Goal: Information Seeking & Learning: Learn about a topic

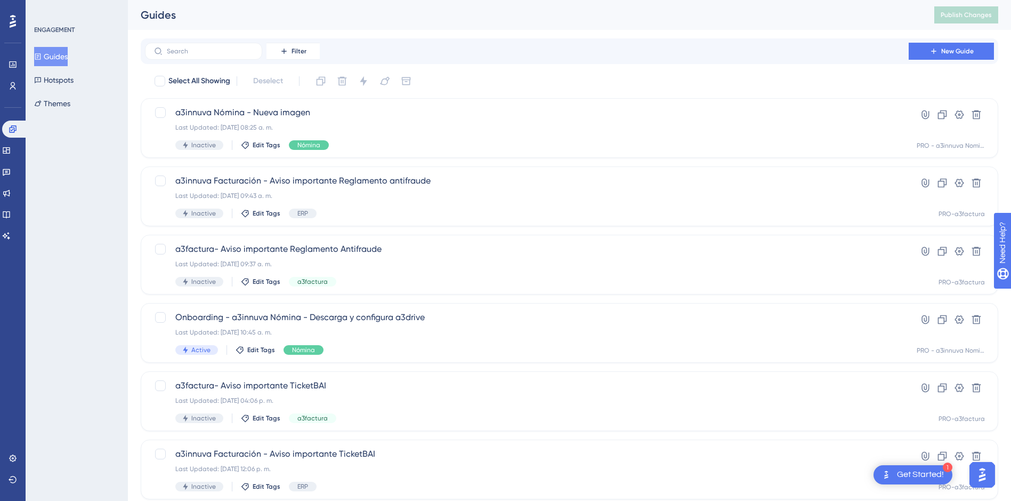
click at [59, 52] on button "Guides" at bounding box center [51, 56] width 34 height 19
click at [196, 51] on input "text" at bounding box center [210, 50] width 86 height 7
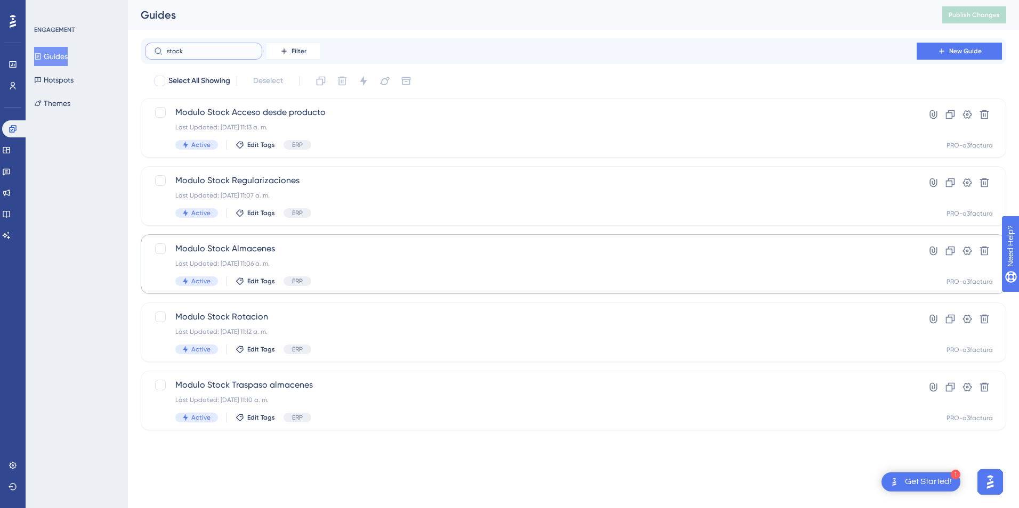
type input "stock"
click at [254, 249] on span "Modulo Stock Almacenes" at bounding box center [530, 249] width 711 height 13
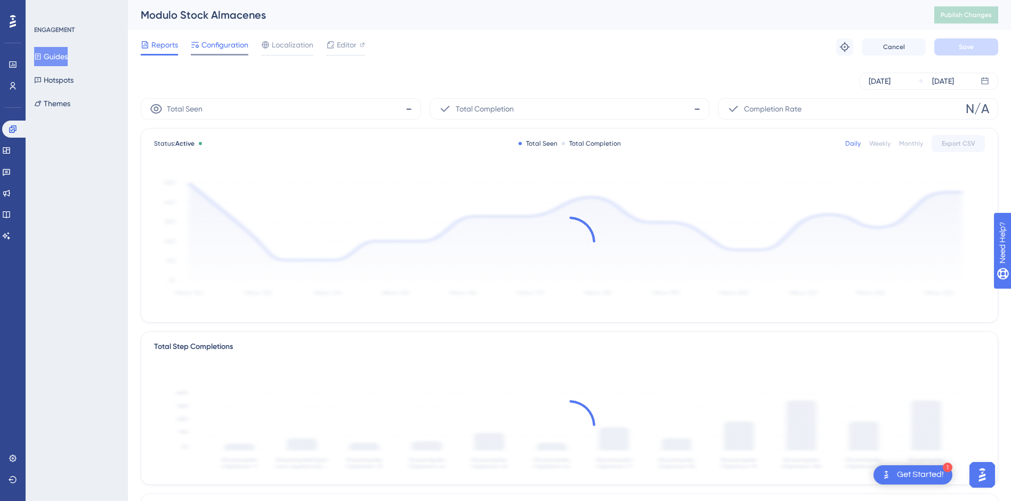
click at [220, 42] on span "Configuration" at bounding box center [224, 44] width 47 height 13
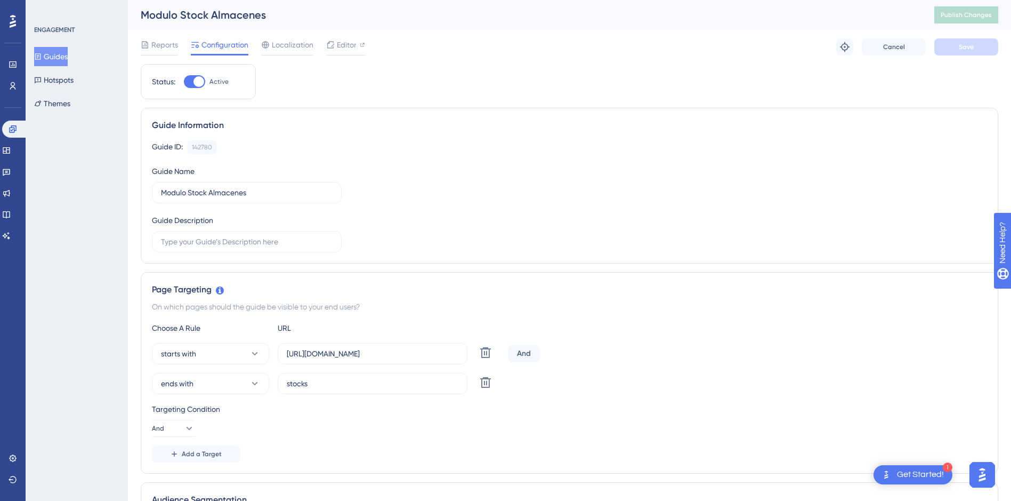
click at [52, 52] on button "Guides" at bounding box center [51, 56] width 34 height 19
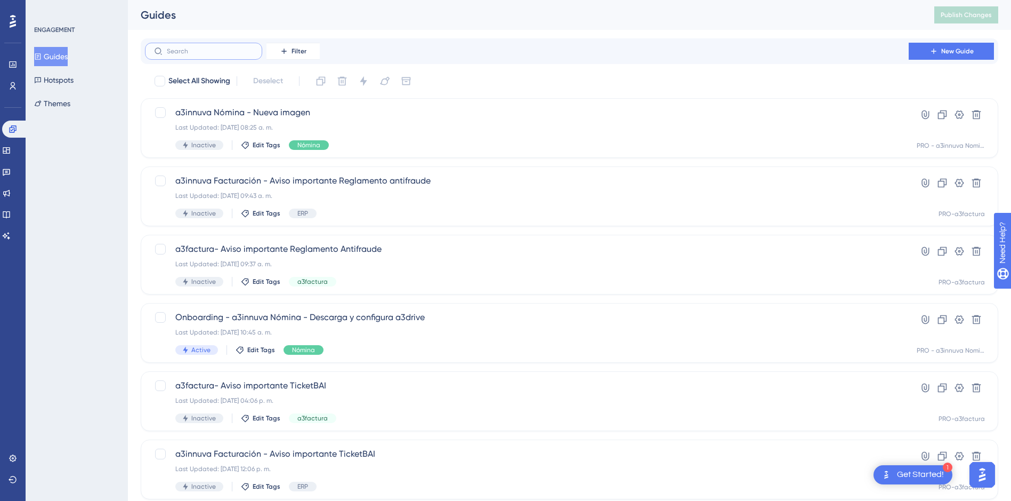
click at [224, 48] on input "text" at bounding box center [210, 50] width 86 height 7
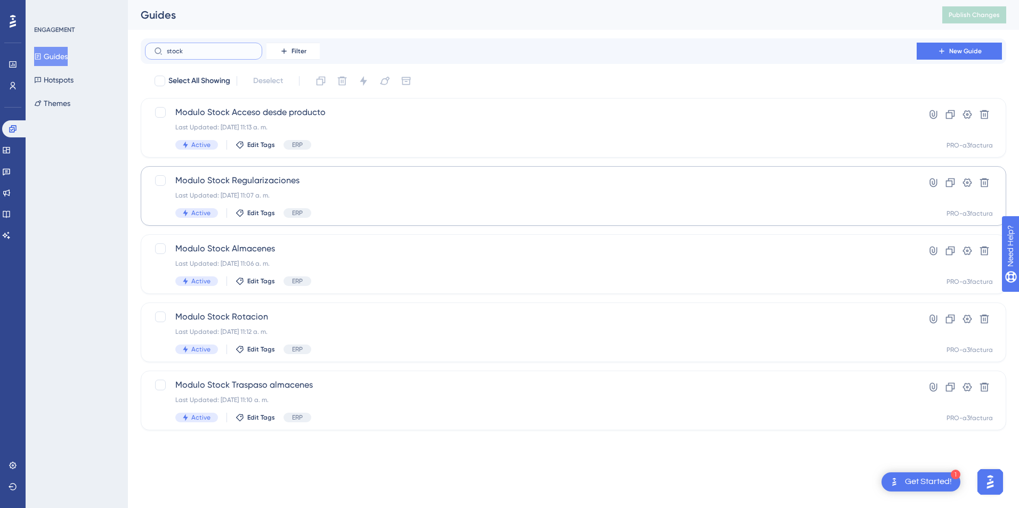
type input "stock"
click at [248, 180] on span "Modulo Stock Regularizaciones" at bounding box center [530, 180] width 711 height 13
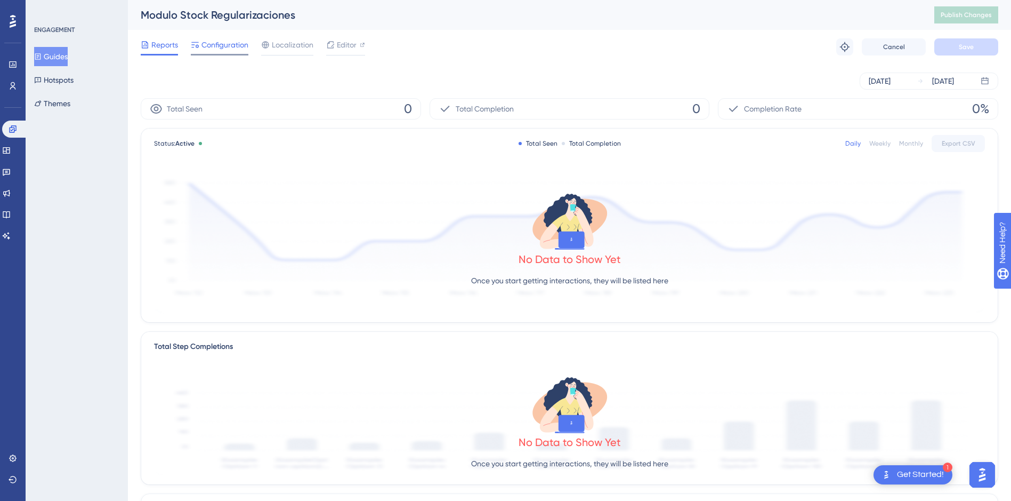
click at [217, 45] on span "Configuration" at bounding box center [224, 44] width 47 height 13
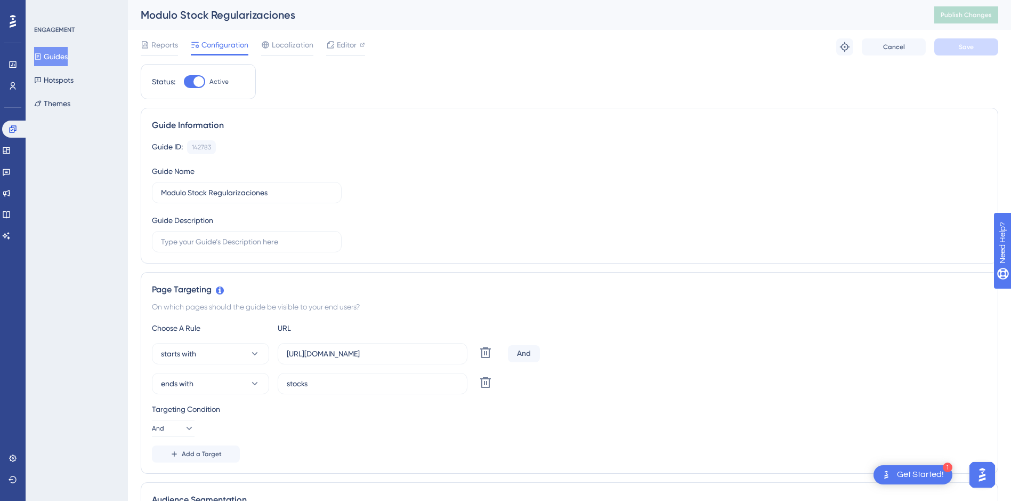
click at [60, 56] on button "Guides" at bounding box center [51, 56] width 34 height 19
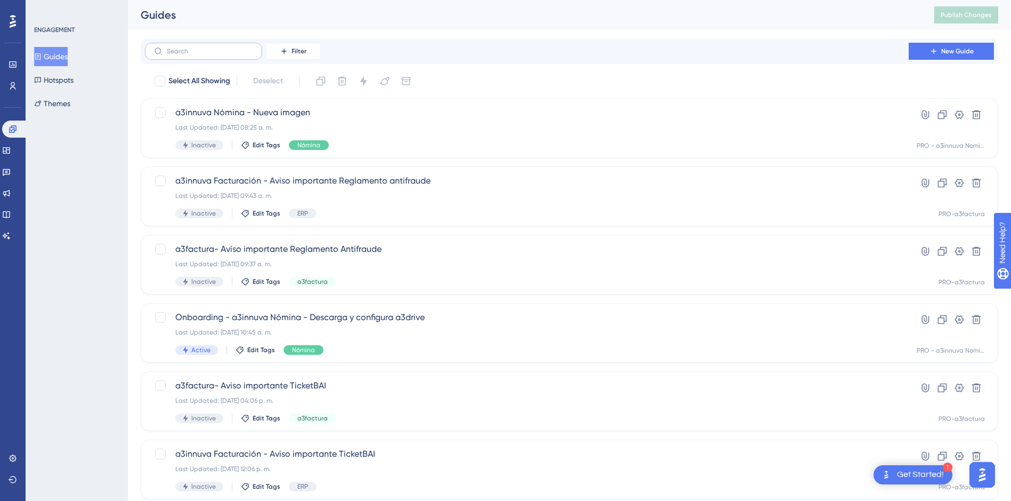
click at [214, 45] on label at bounding box center [203, 51] width 117 height 17
click at [214, 47] on input "text" at bounding box center [210, 50] width 86 height 7
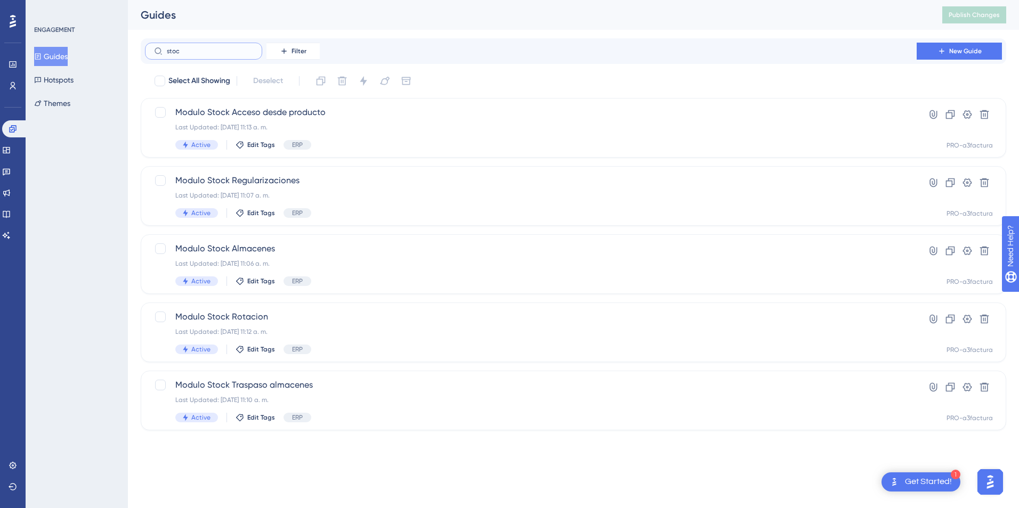
type input "stock"
click at [263, 246] on span "Modulo Stock Almacenes" at bounding box center [530, 249] width 711 height 13
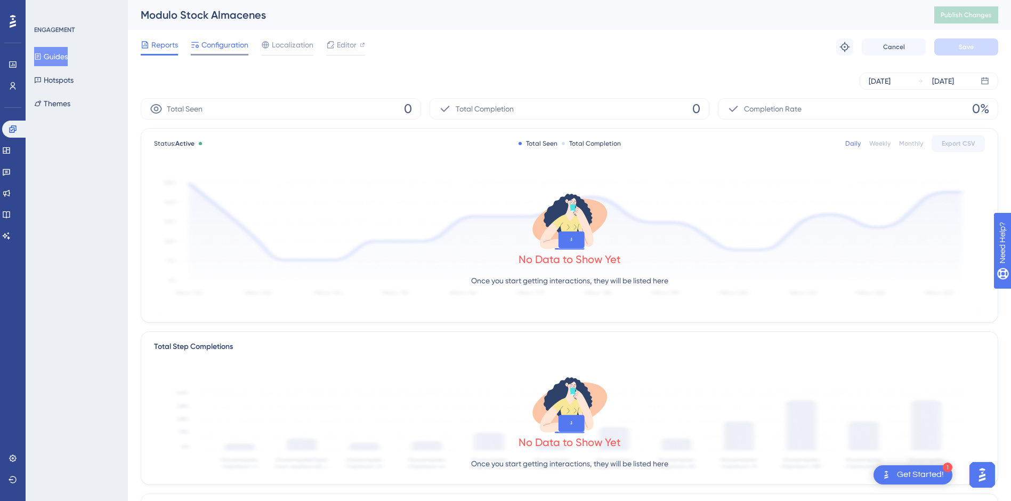
click at [218, 44] on span "Configuration" at bounding box center [224, 44] width 47 height 13
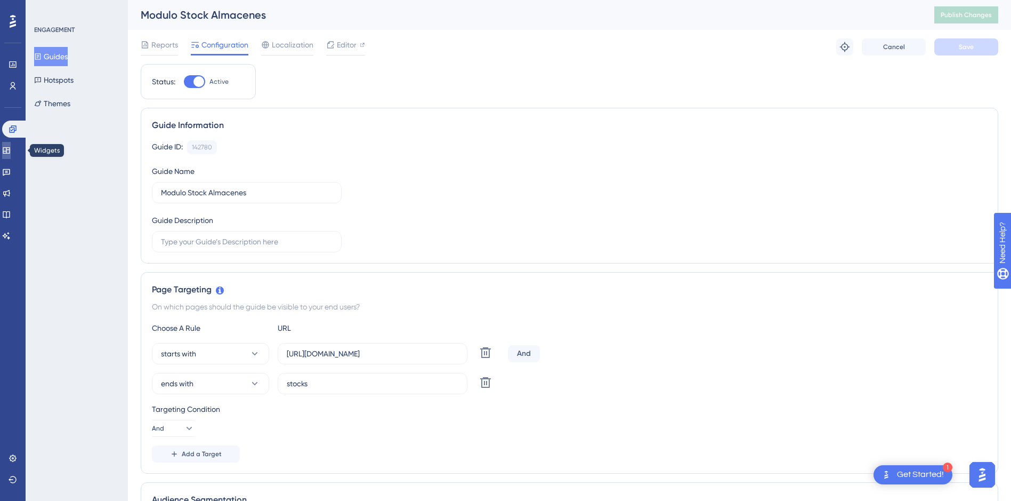
click at [10, 147] on icon at bounding box center [6, 150] width 7 height 6
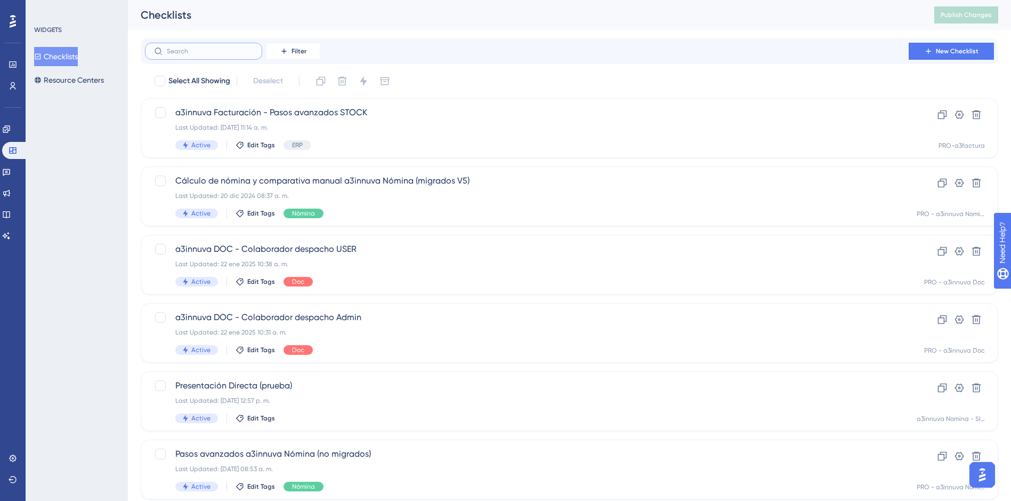
click at [185, 51] on input "text" at bounding box center [210, 50] width 86 height 7
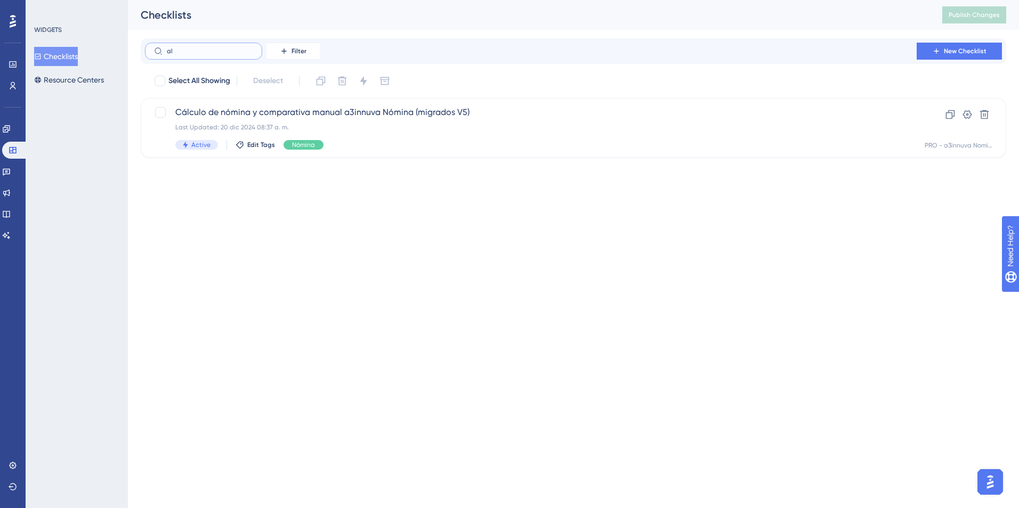
type input "alm"
checkbox input "true"
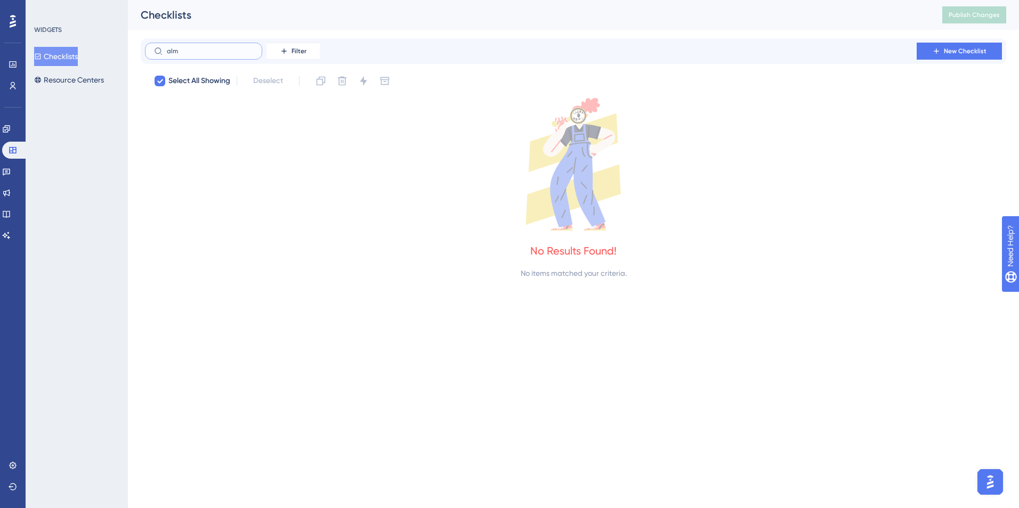
type input "al"
checkbox input "false"
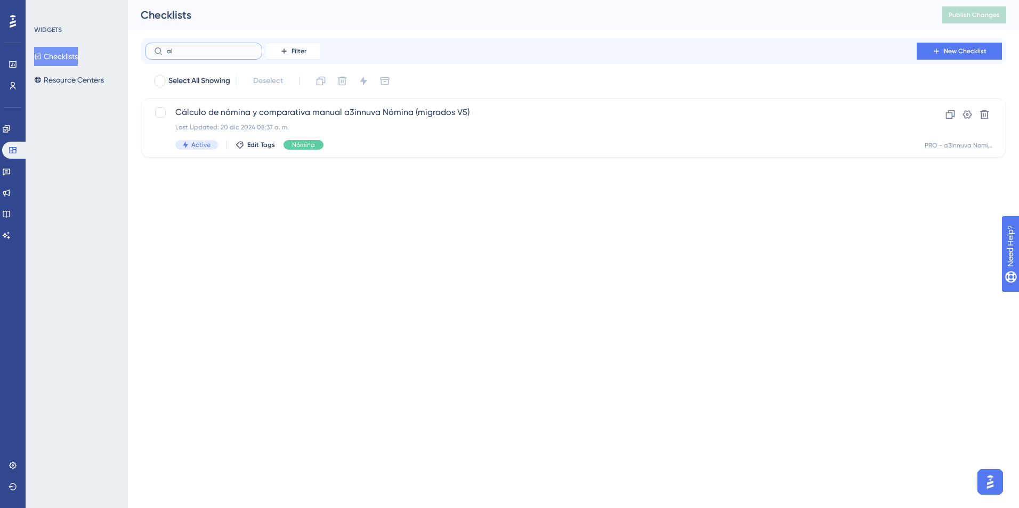
type input "a"
type input "stock"
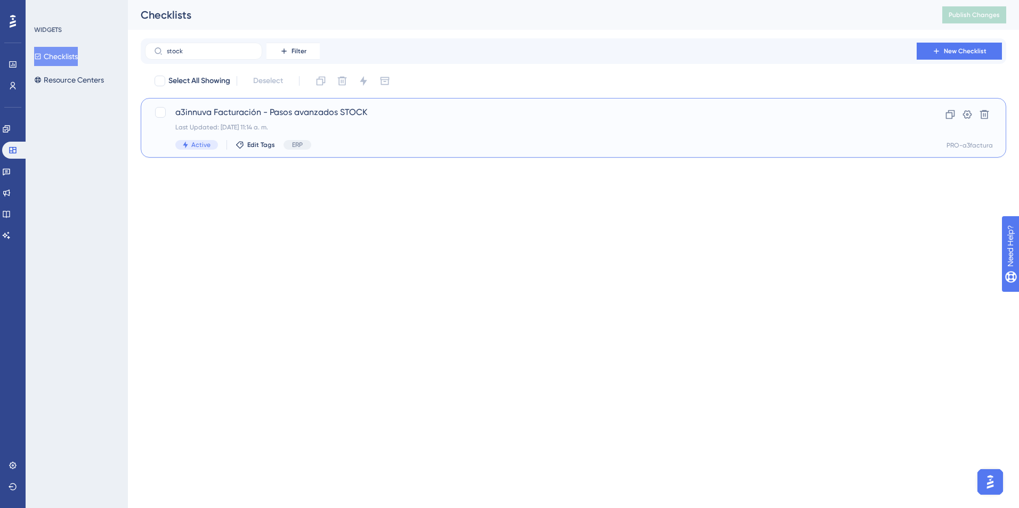
click at [276, 109] on span "a3innuva Facturación - Pasos avanzados STOCK" at bounding box center [530, 112] width 711 height 13
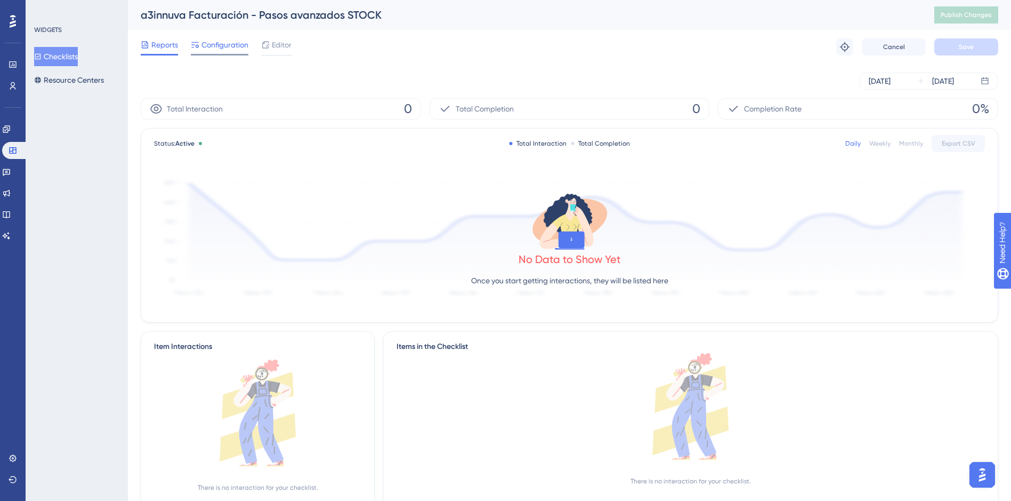
click at [211, 49] on span "Configuration" at bounding box center [224, 44] width 47 height 13
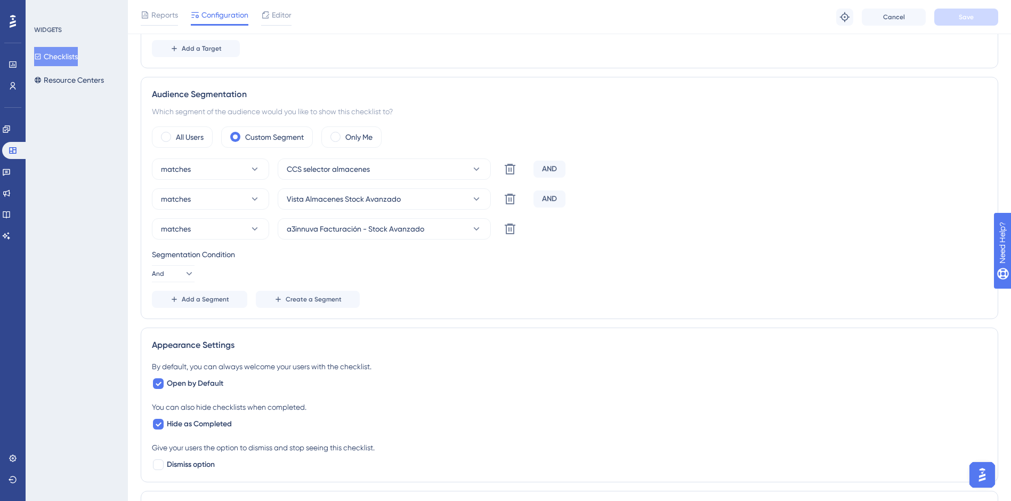
scroll to position [336, 0]
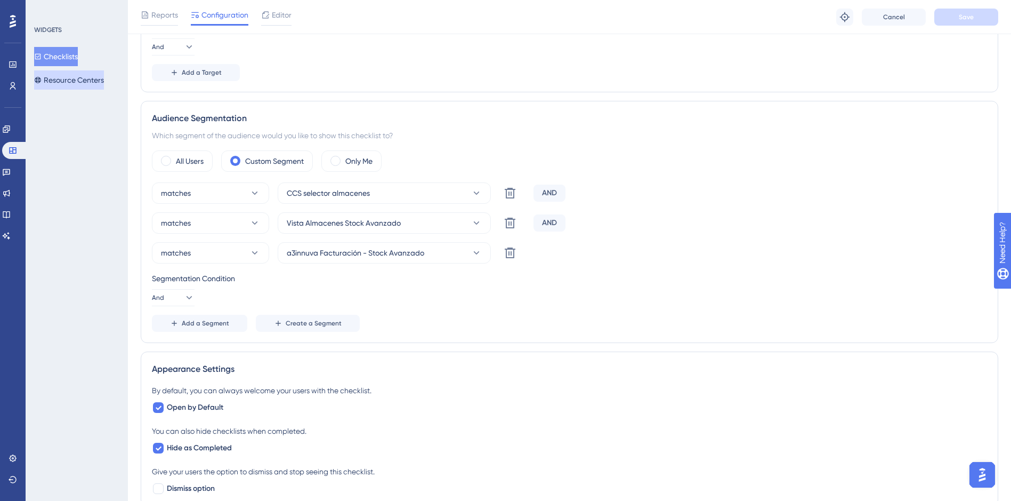
click at [71, 79] on button "Resource Centers" at bounding box center [69, 79] width 70 height 19
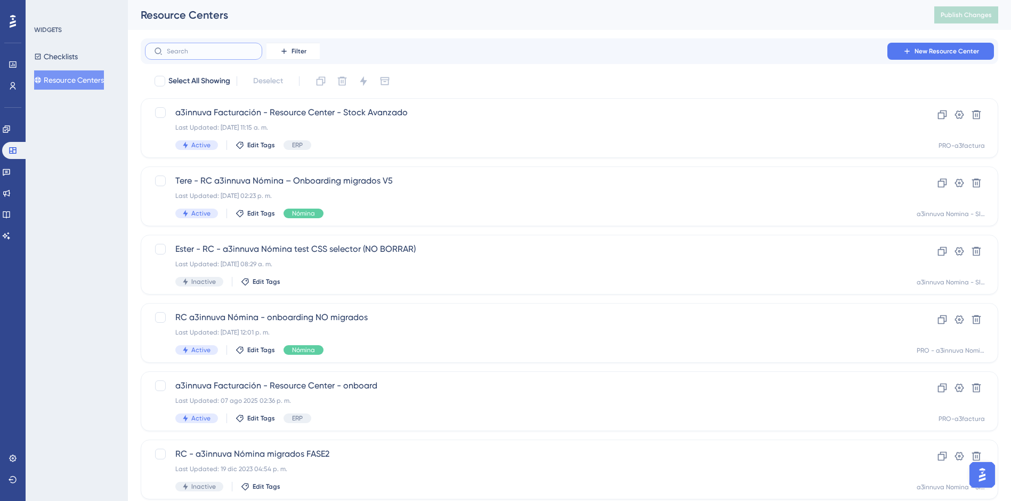
click at [192, 51] on input "text" at bounding box center [210, 50] width 86 height 7
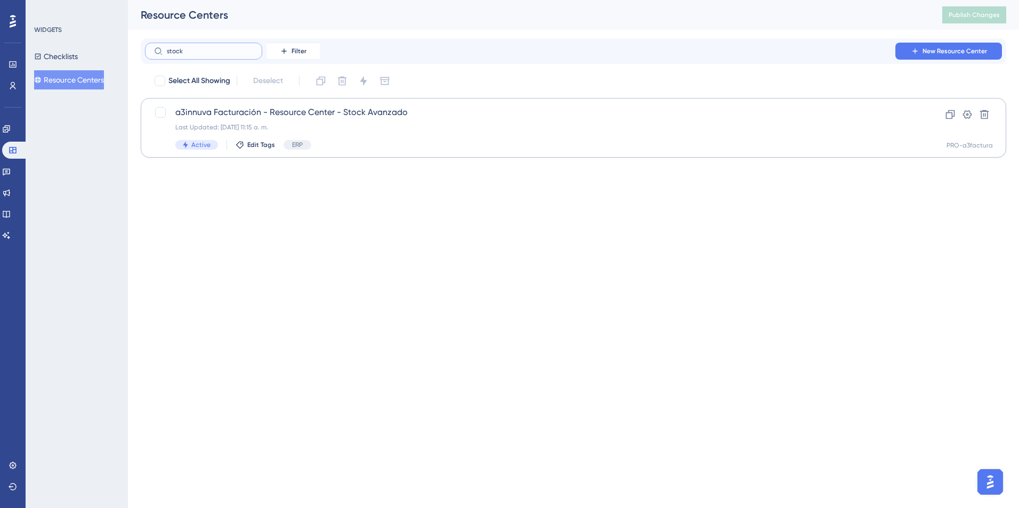
type input "stock"
click at [359, 114] on span "a3innuva Facturación - Resource Center - Stock Avanzado" at bounding box center [530, 112] width 711 height 13
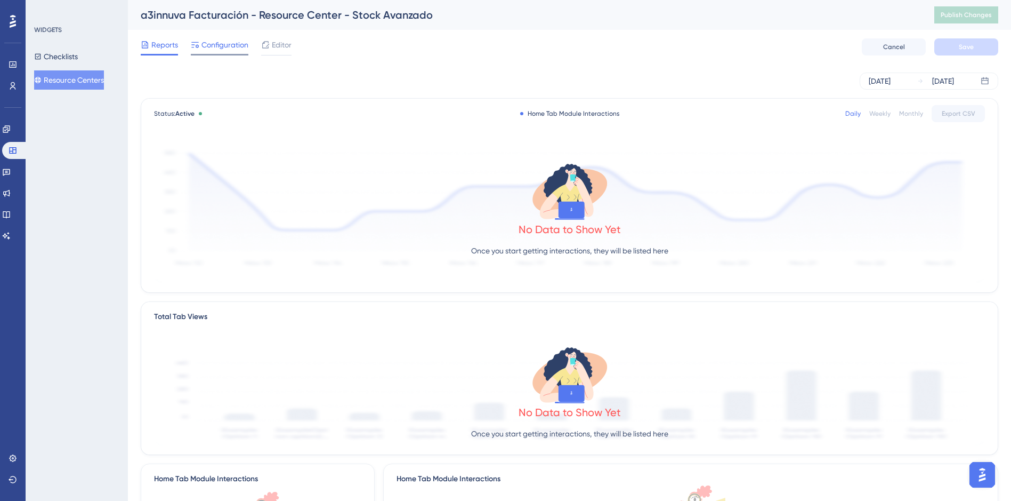
click at [212, 42] on span "Configuration" at bounding box center [224, 44] width 47 height 13
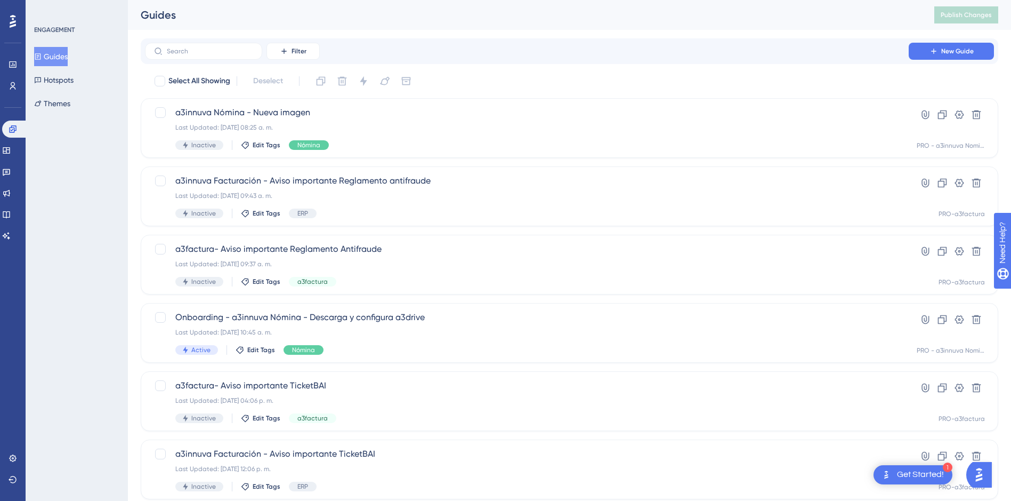
click at [67, 51] on button "Guides" at bounding box center [51, 56] width 34 height 19
click at [198, 45] on label at bounding box center [203, 51] width 117 height 17
click at [198, 47] on input "text" at bounding box center [210, 50] width 86 height 7
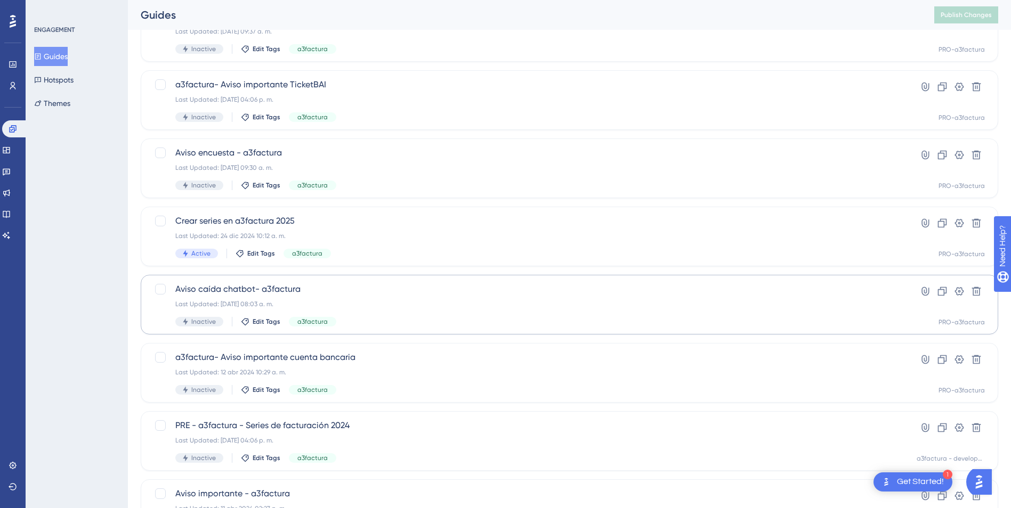
scroll to position [107, 0]
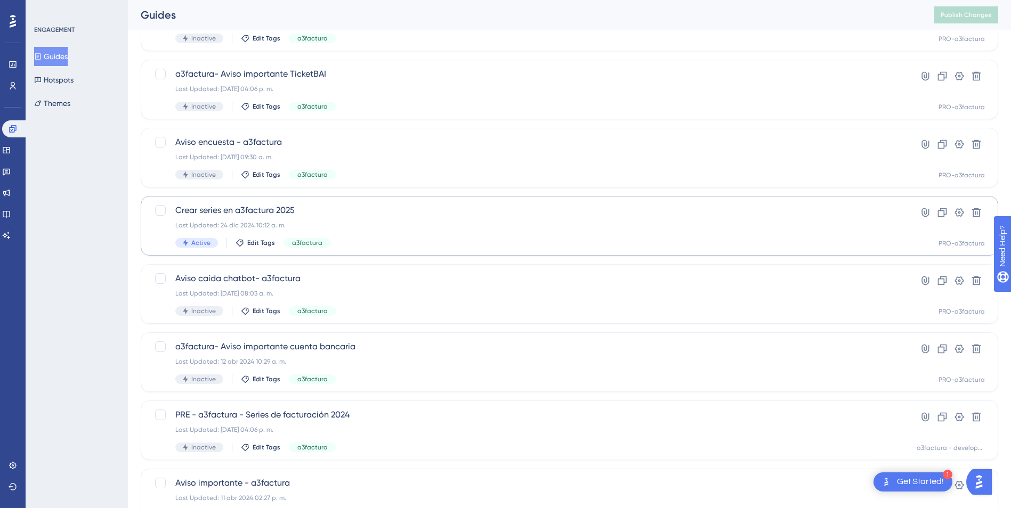
type input "a3factura"
click at [399, 223] on div "Last Updated: 24 dic 2024 10:12 a. m." at bounding box center [526, 225] width 703 height 9
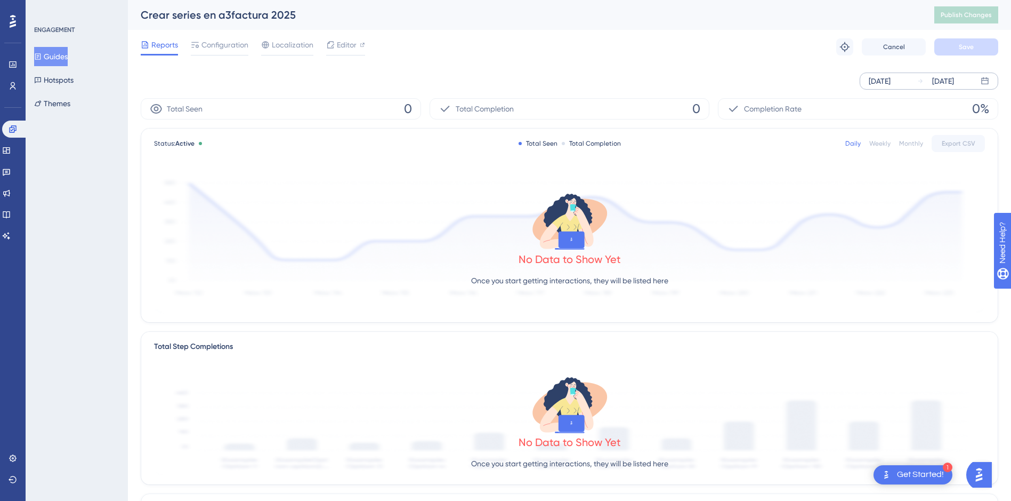
click at [891, 78] on div "[DATE]" at bounding box center [880, 81] width 22 height 13
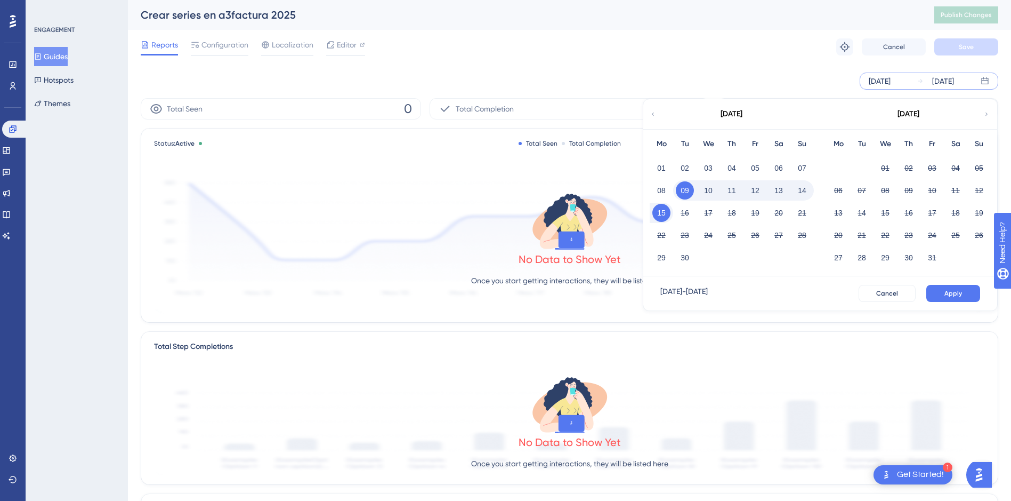
click at [653, 111] on icon at bounding box center [653, 114] width 6 height 10
click at [933, 214] on button "15" at bounding box center [932, 213] width 18 height 18
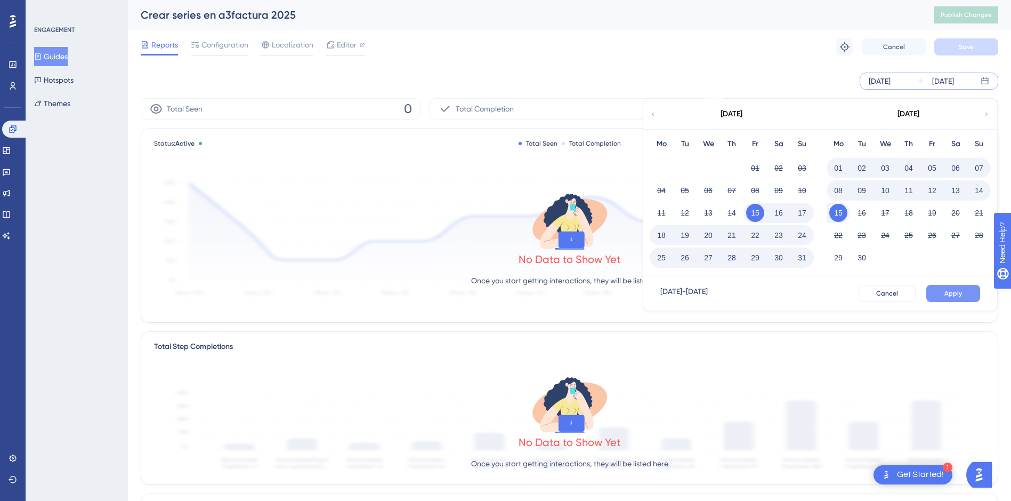
click at [947, 286] on button "Apply" at bounding box center [953, 293] width 54 height 17
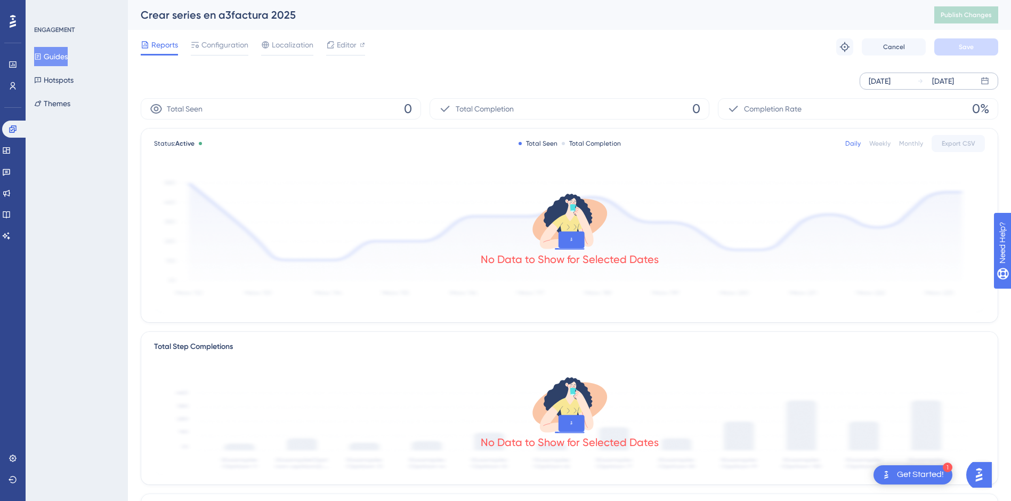
click at [914, 78] on div "Aug 15 2025 Sep 15 2025" at bounding box center [929, 80] width 139 height 17
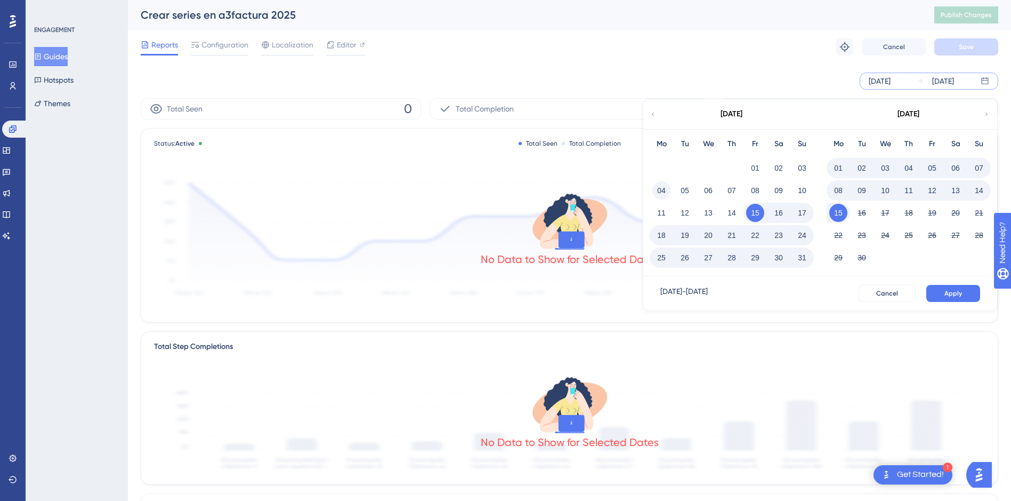
click at [660, 195] on button "04" at bounding box center [661, 190] width 18 height 18
click at [954, 291] on span "Apply" at bounding box center [954, 293] width 18 height 9
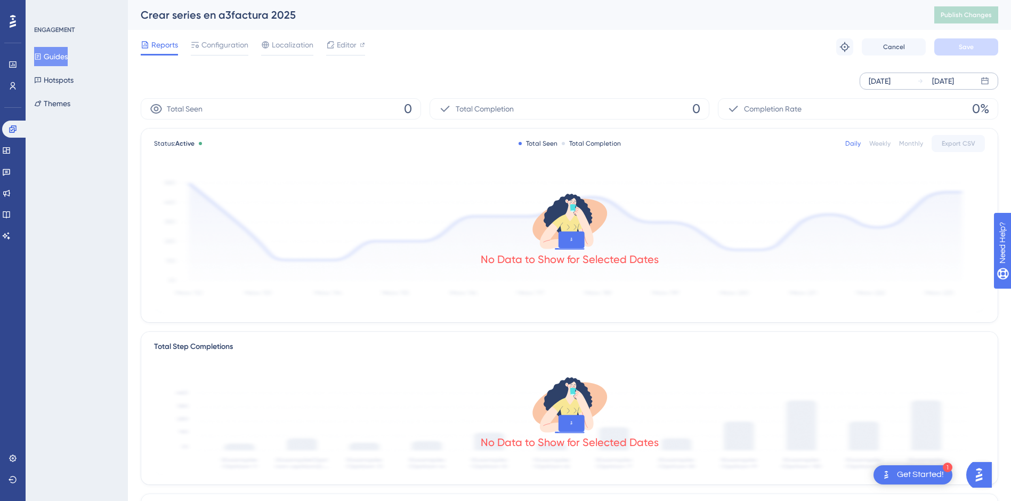
click at [891, 79] on div "Aug 04 2025" at bounding box center [880, 81] width 22 height 13
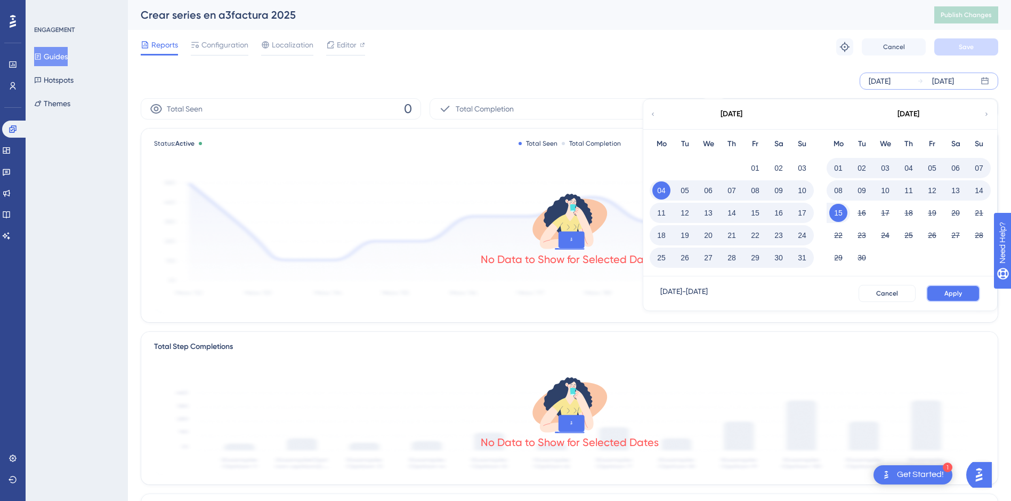
click at [951, 293] on span "Apply" at bounding box center [954, 293] width 18 height 9
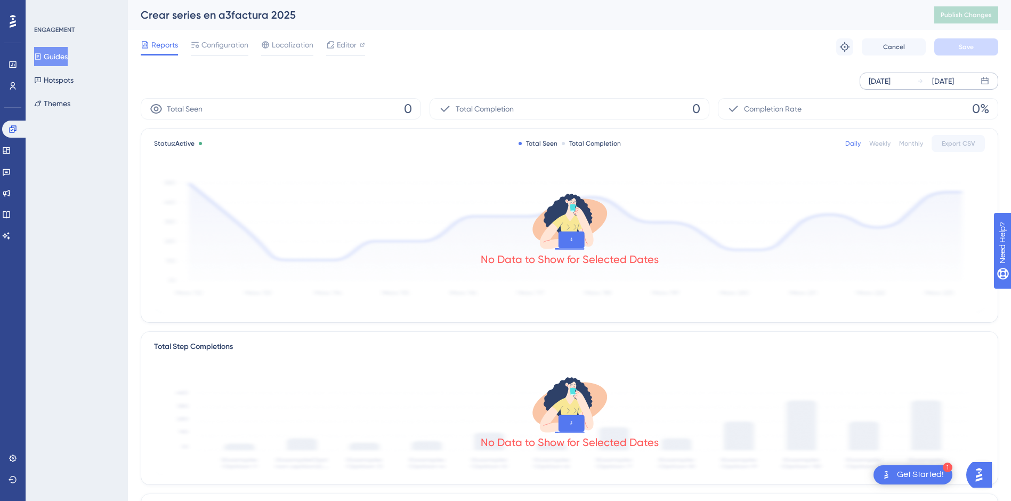
click at [52, 54] on button "Guides" at bounding box center [51, 56] width 34 height 19
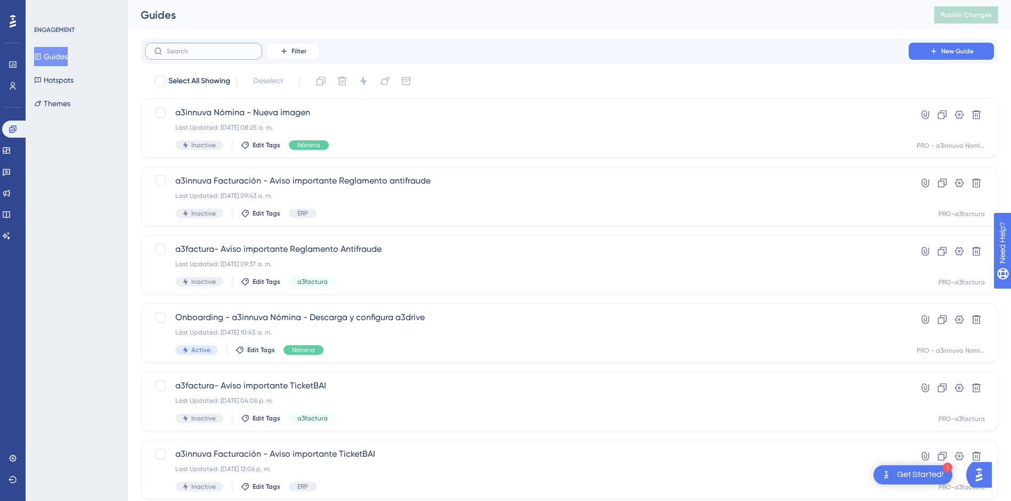
click at [201, 49] on input "text" at bounding box center [210, 50] width 86 height 7
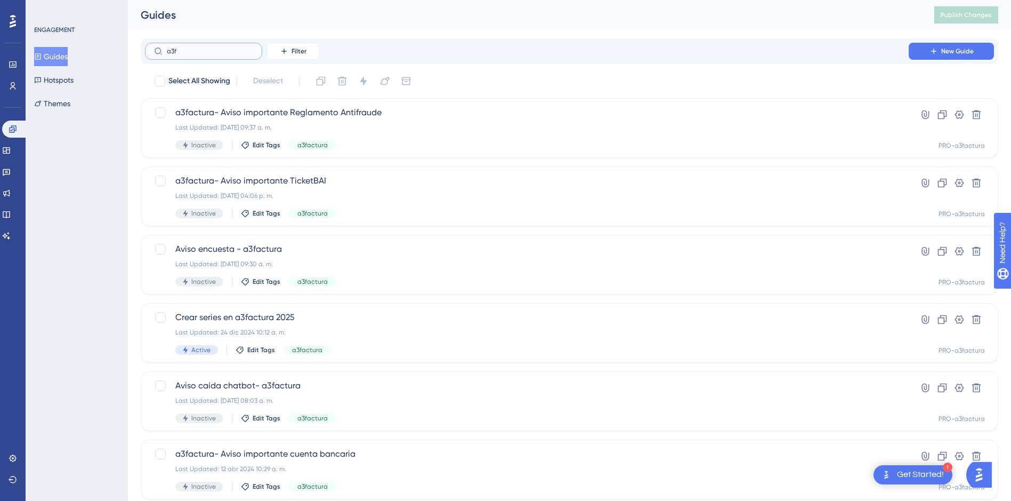
type input "a3fc"
checkbox input "true"
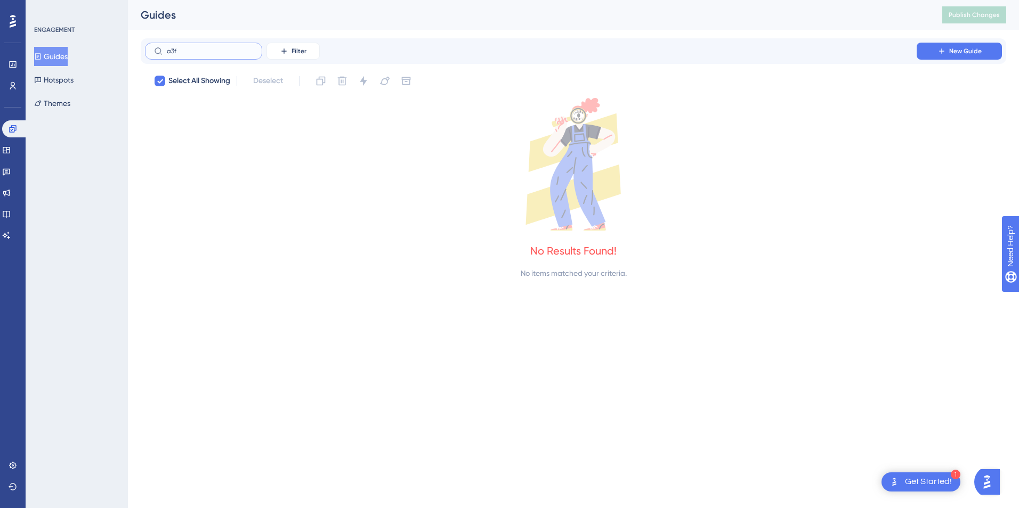
type input "a3fa"
checkbox input "false"
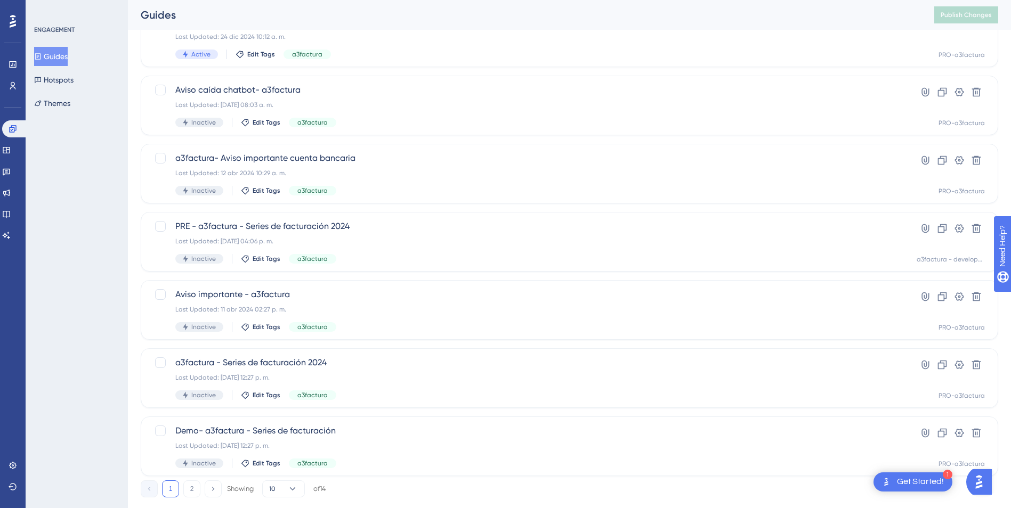
scroll to position [319, 0]
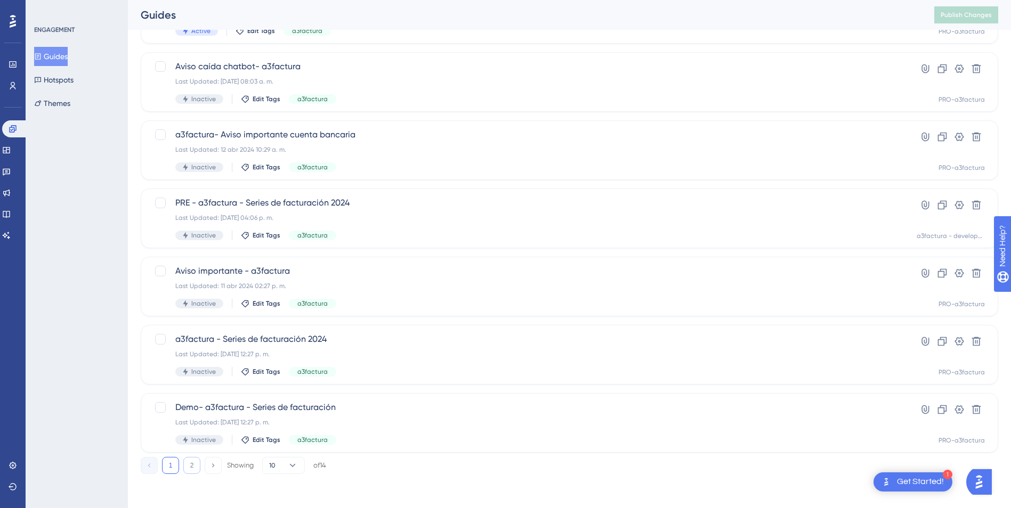
type input "a3factura"
click at [185, 464] on button "2" at bounding box center [191, 465] width 17 height 17
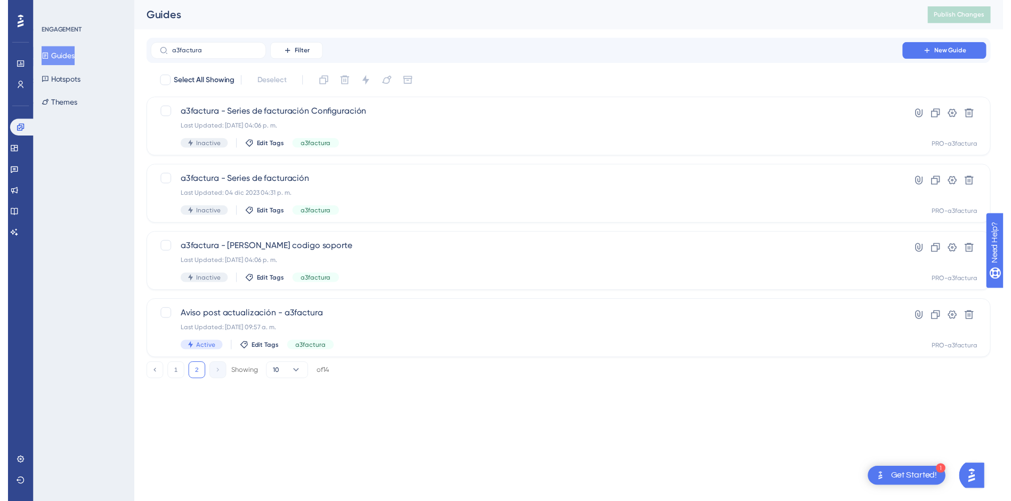
scroll to position [0, 0]
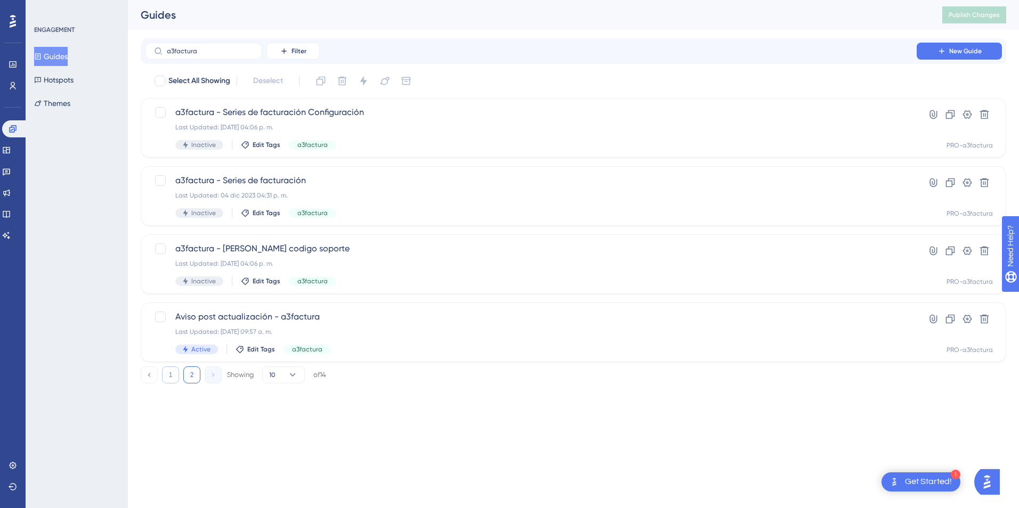
click at [171, 375] on button "1" at bounding box center [170, 375] width 17 height 17
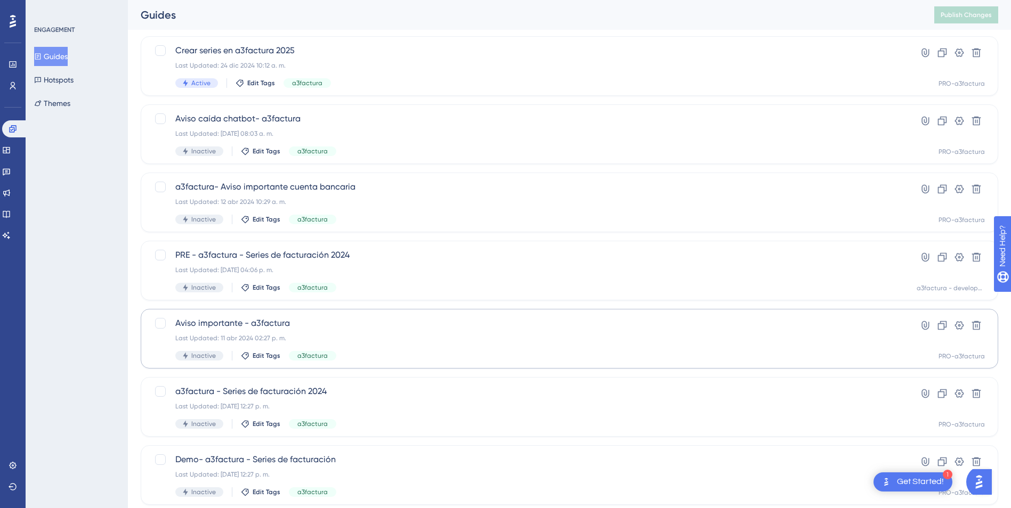
scroll to position [319, 0]
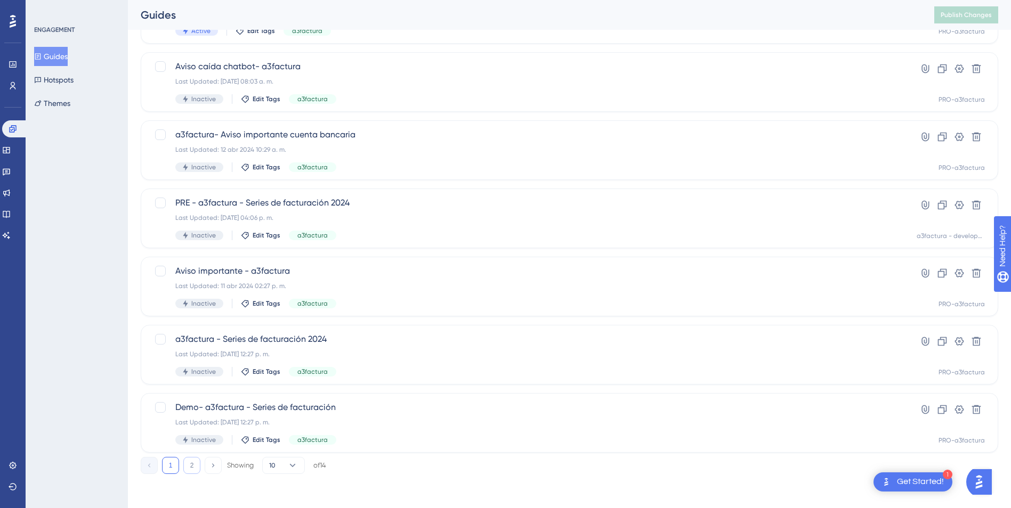
click at [190, 464] on button "2" at bounding box center [191, 465] width 17 height 17
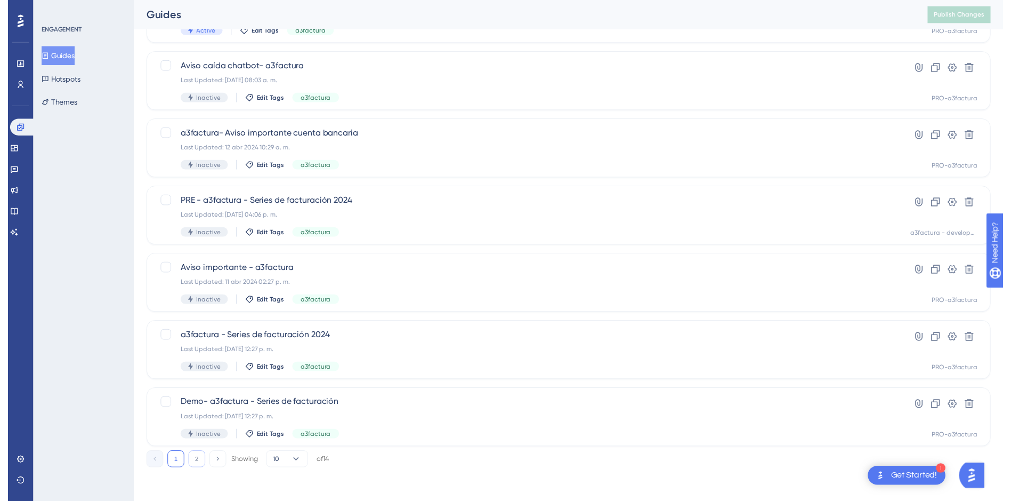
scroll to position [0, 0]
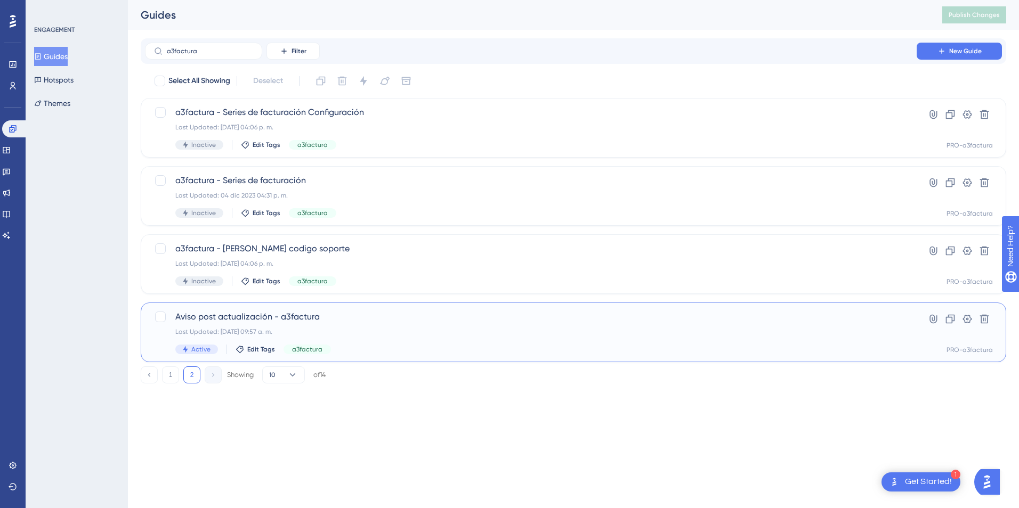
click at [224, 315] on span "Aviso post actualización - a3factura" at bounding box center [530, 317] width 711 height 13
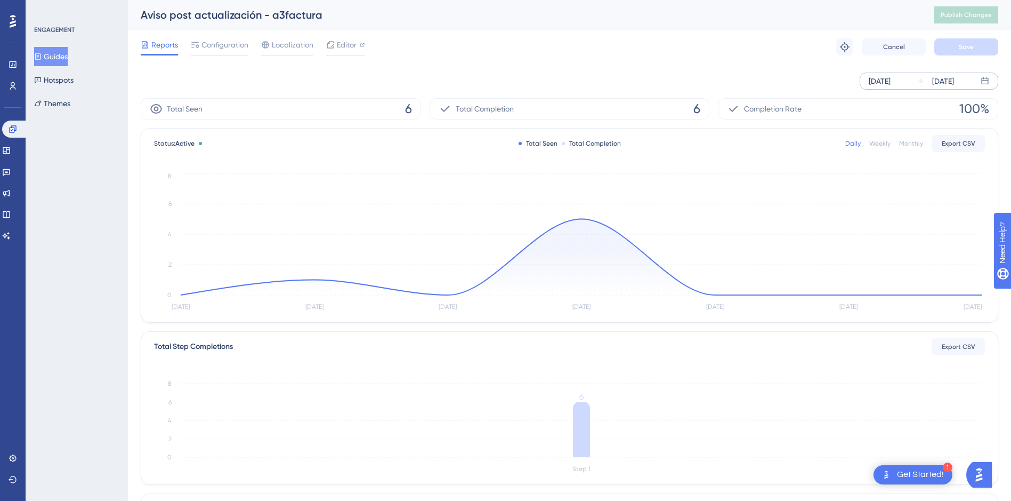
click at [929, 78] on div "[DATE]" at bounding box center [935, 81] width 37 height 13
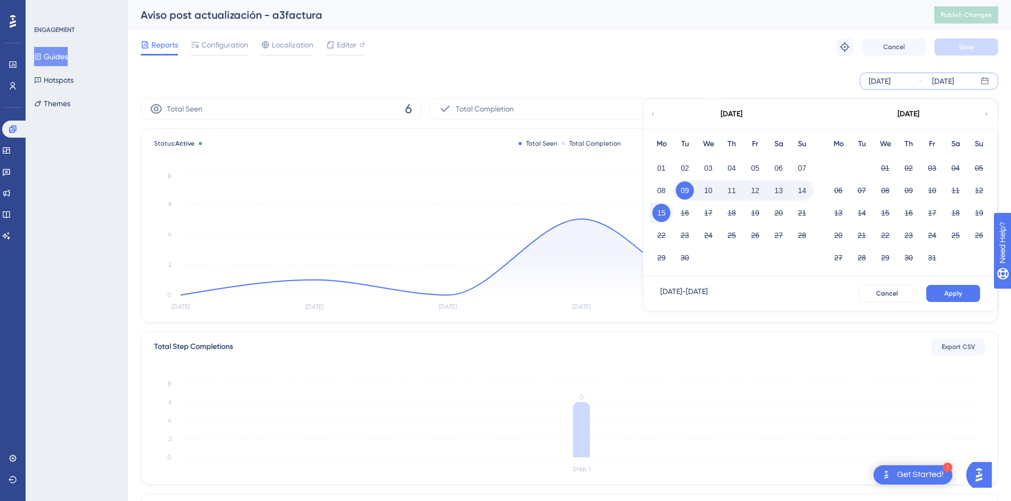
click at [652, 113] on icon at bounding box center [653, 114] width 6 height 10
click at [881, 236] on button "20" at bounding box center [885, 235] width 18 height 18
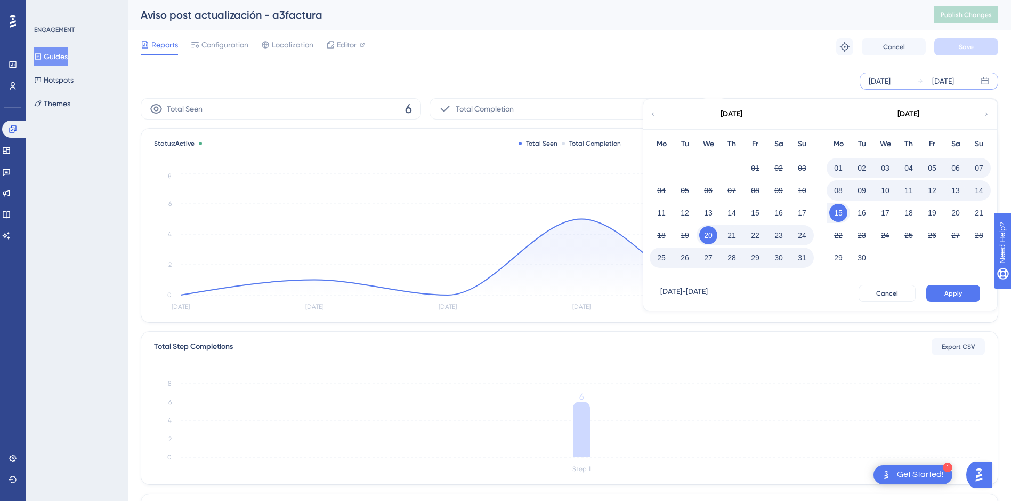
click at [708, 233] on button "20" at bounding box center [708, 235] width 18 height 18
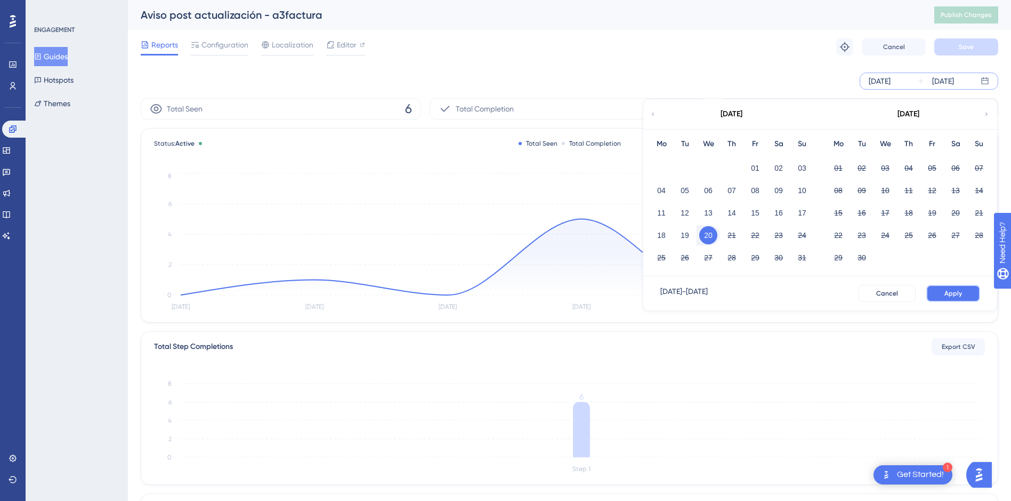
click at [948, 292] on span "Apply" at bounding box center [954, 293] width 18 height 9
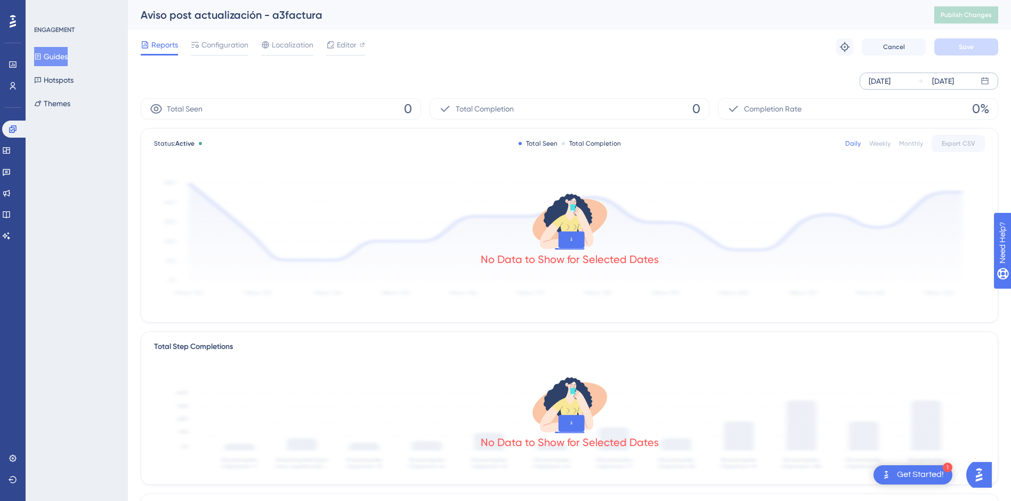
click at [924, 76] on div "Aug 20 2025" at bounding box center [935, 81] width 37 height 13
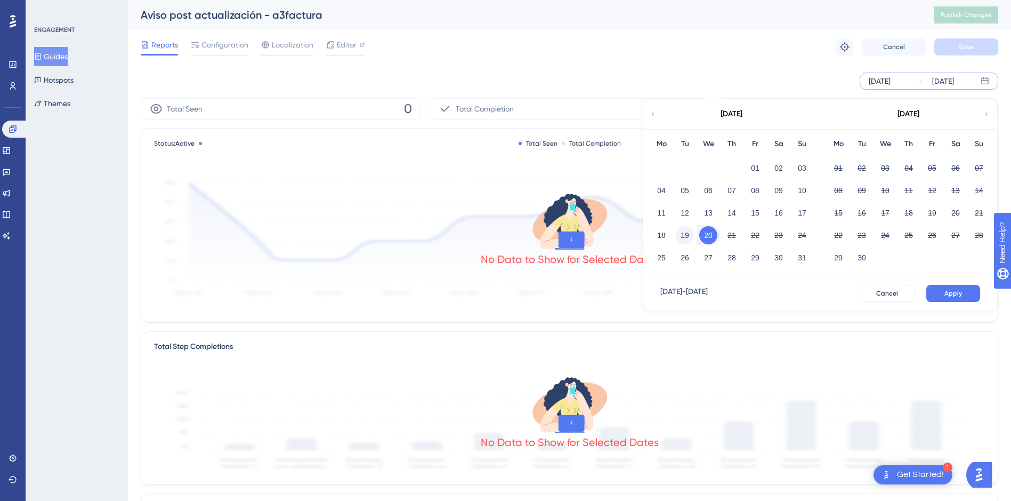
click at [680, 236] on button "19" at bounding box center [685, 235] width 18 height 18
click at [953, 294] on span "Apply" at bounding box center [954, 293] width 18 height 9
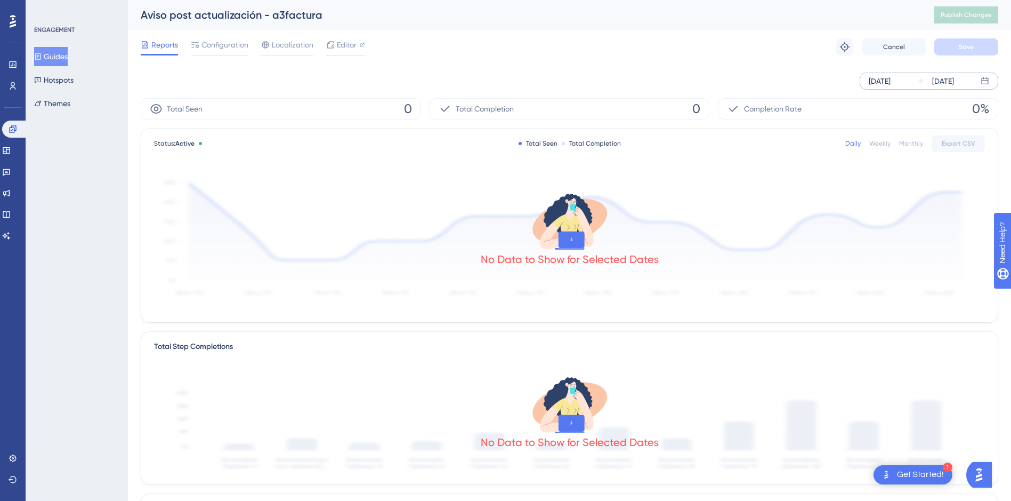
click at [923, 78] on div "Aug 20 2025" at bounding box center [935, 81] width 37 height 13
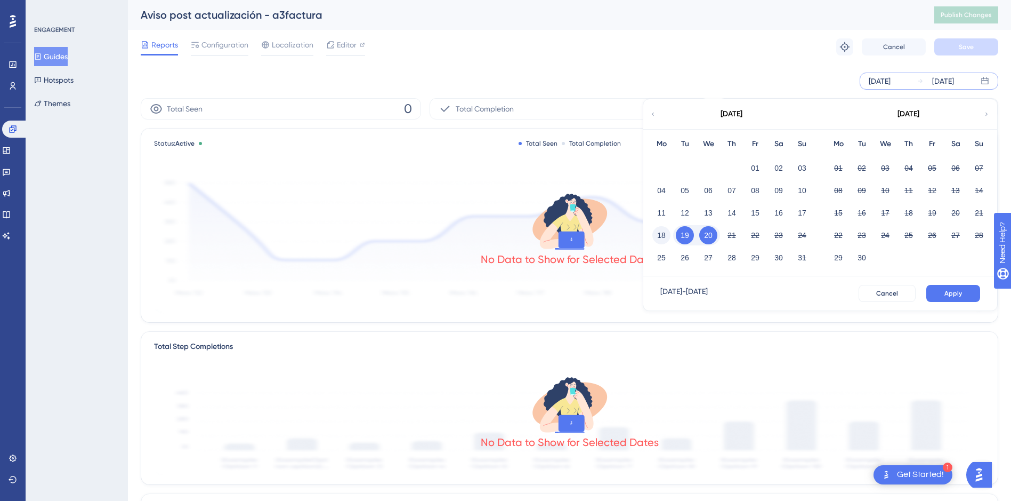
click at [665, 236] on button "18" at bounding box center [661, 235] width 18 height 18
click at [708, 233] on button "20" at bounding box center [708, 235] width 18 height 18
click at [964, 295] on button "Apply" at bounding box center [953, 293] width 54 height 17
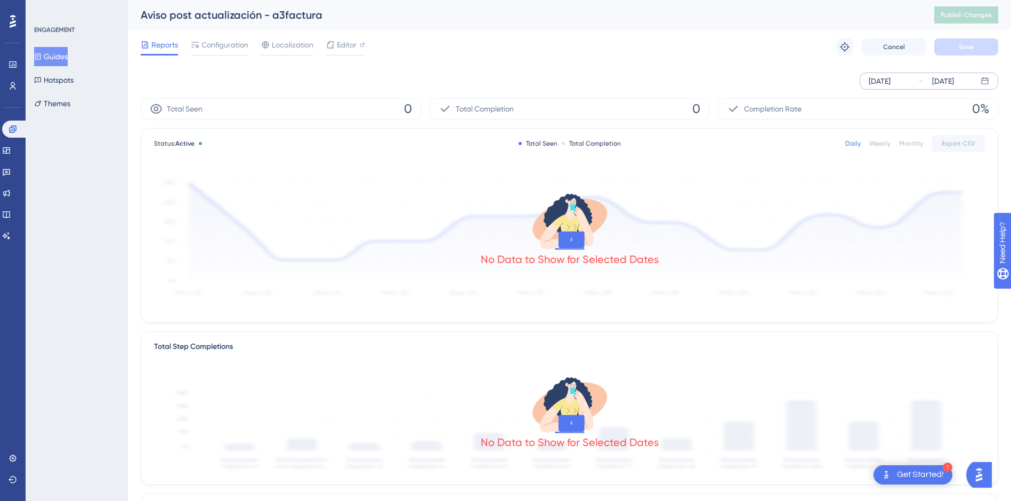
click at [953, 77] on div "Aug 20 2025" at bounding box center [943, 81] width 22 height 13
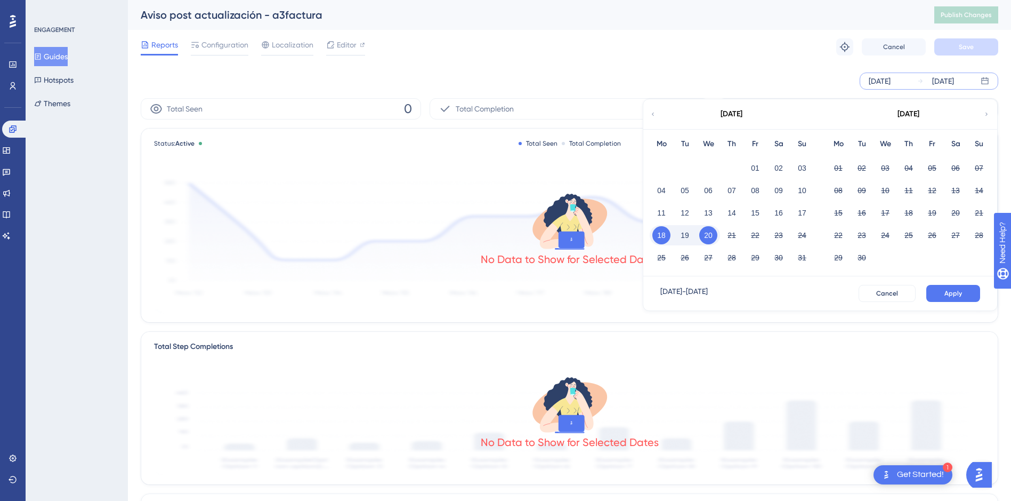
click at [707, 235] on button "20" at bounding box center [708, 235] width 18 height 18
click at [731, 239] on button "21" at bounding box center [732, 235] width 18 height 18
click at [943, 293] on button "Apply" at bounding box center [953, 293] width 54 height 17
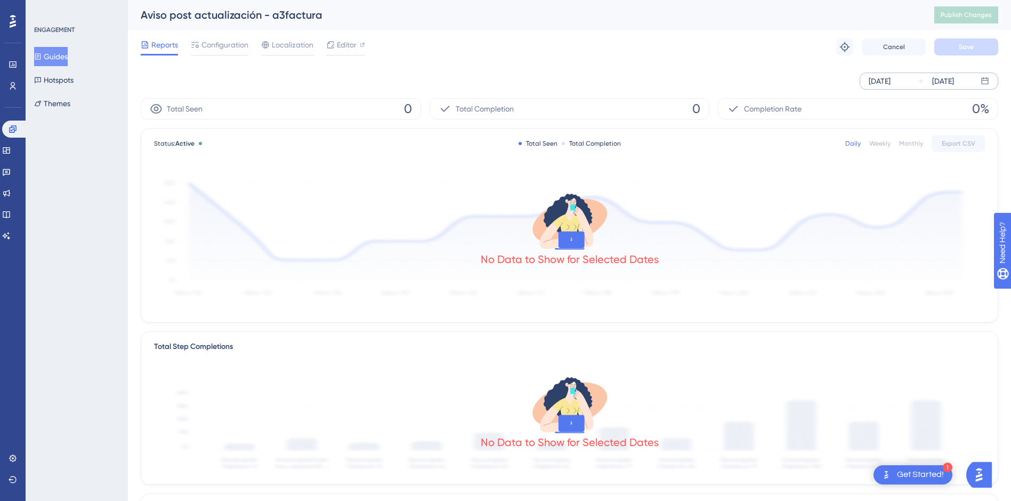
click at [950, 83] on div "Aug 21 2025" at bounding box center [943, 81] width 22 height 13
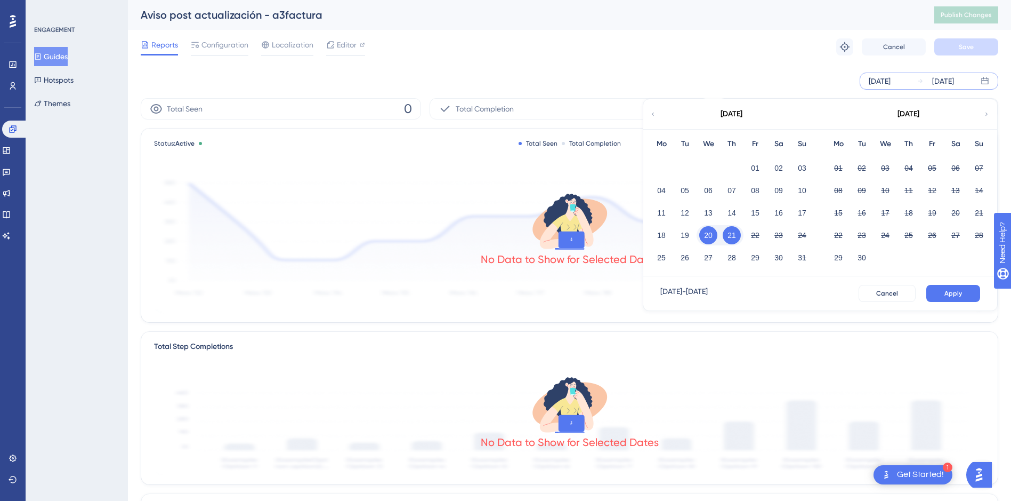
click at [736, 234] on button "21" at bounding box center [732, 235] width 18 height 18
click at [842, 211] on button "15" at bounding box center [838, 213] width 18 height 18
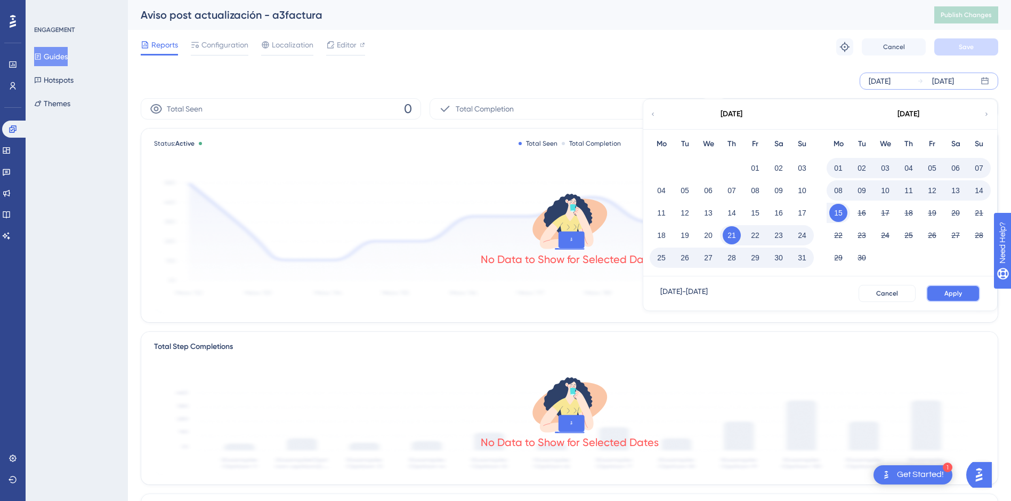
click at [968, 290] on button "Apply" at bounding box center [953, 293] width 54 height 17
